Goal: Navigation & Orientation: Understand site structure

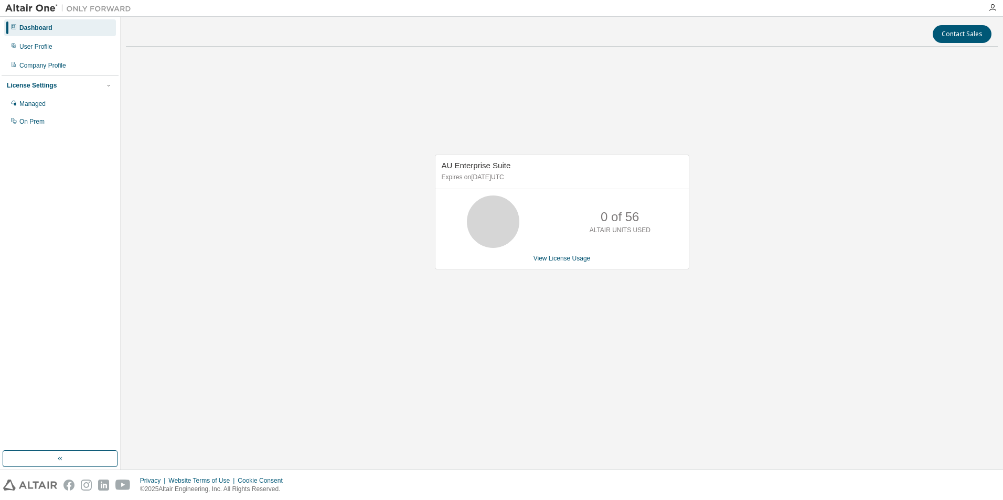
click at [778, 199] on div "AU Enterprise Suite Expires on [DATE] UTC 0 of 56 ALTAIR UNITS USED View Licens…" at bounding box center [562, 217] width 872 height 325
